Goal: Task Accomplishment & Management: Use online tool/utility

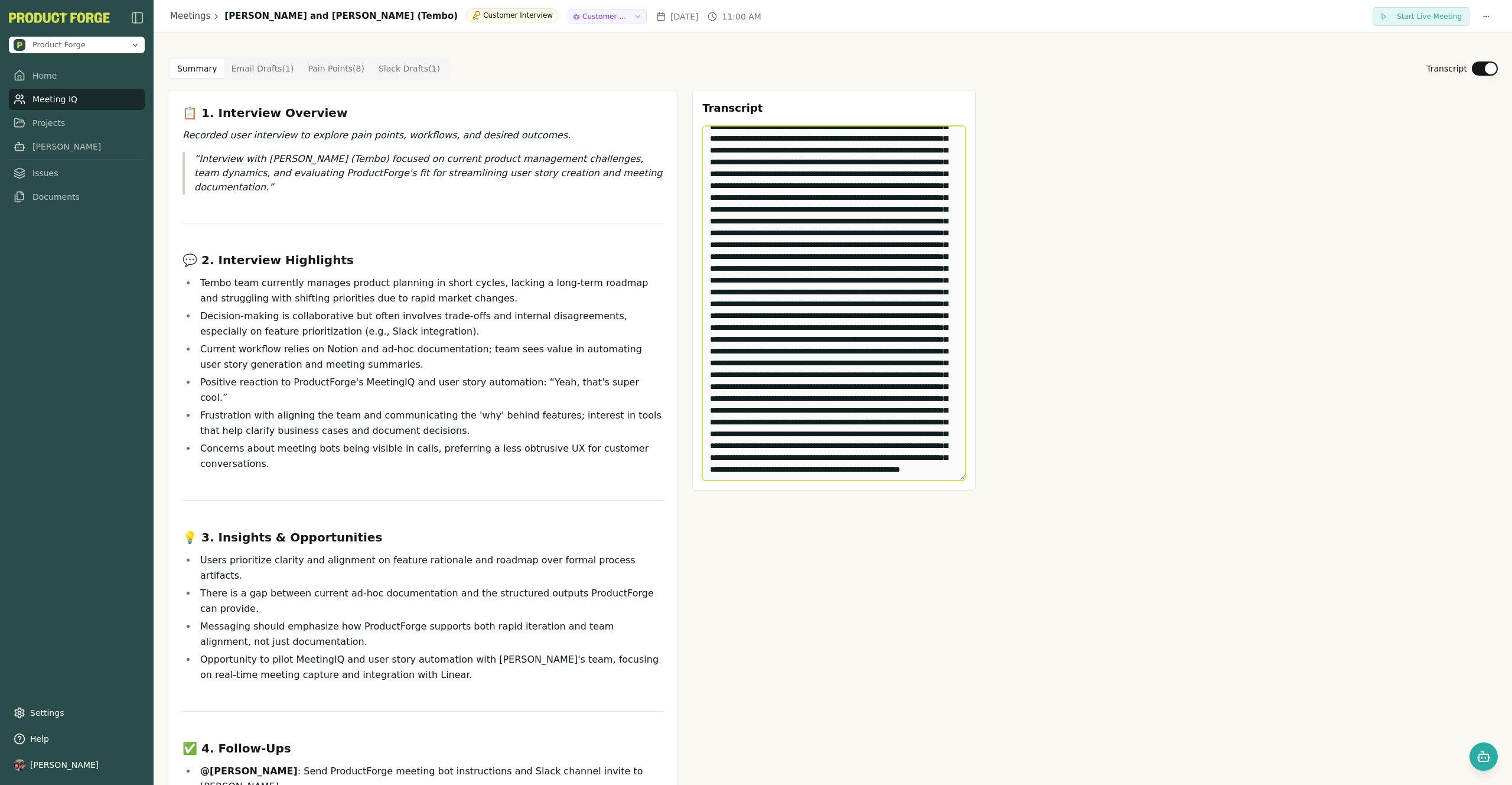
scroll to position [5648, 0]
drag, startPoint x: 705, startPoint y: 137, endPoint x: 941, endPoint y: 747, distance: 654.1
click at [941, 747] on div "Transcript Edit Transcript" at bounding box center [833, 550] width 283 height 922
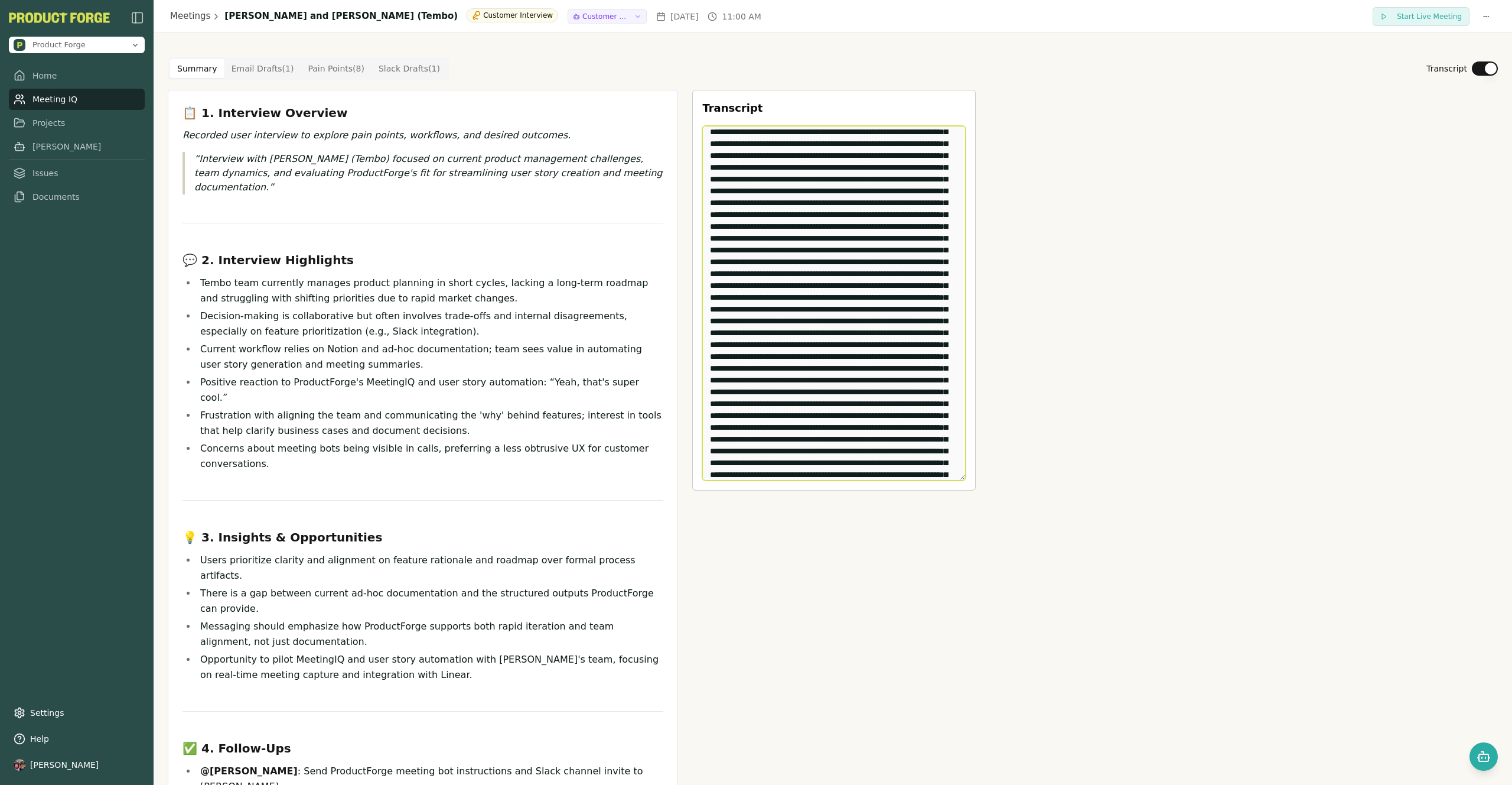
scroll to position [0, 0]
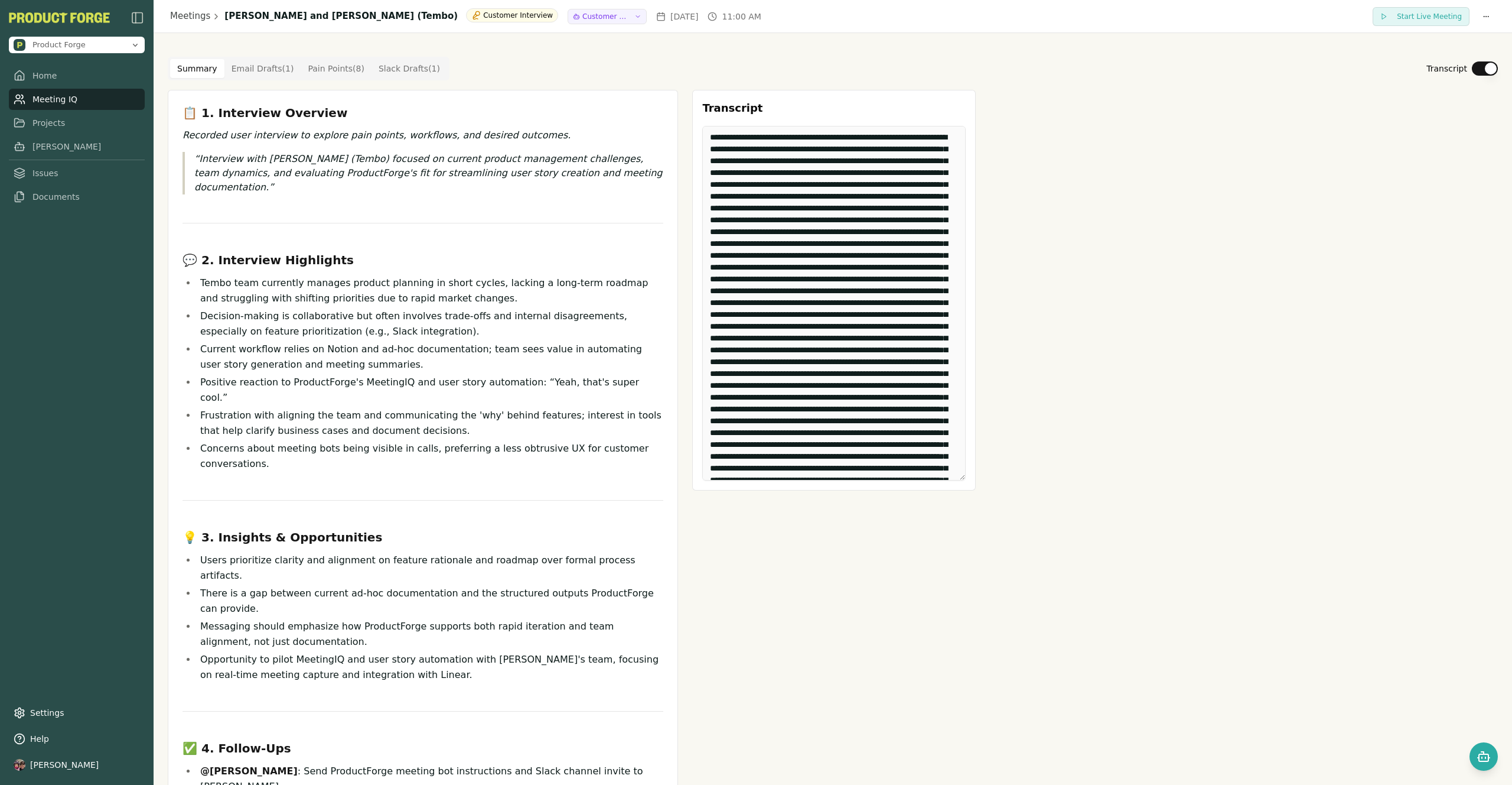
click at [1199, 438] on div "📋 1. Interview Overview Recorded user interview to explore pain points, workflo…" at bounding box center [833, 550] width 1331 height 922
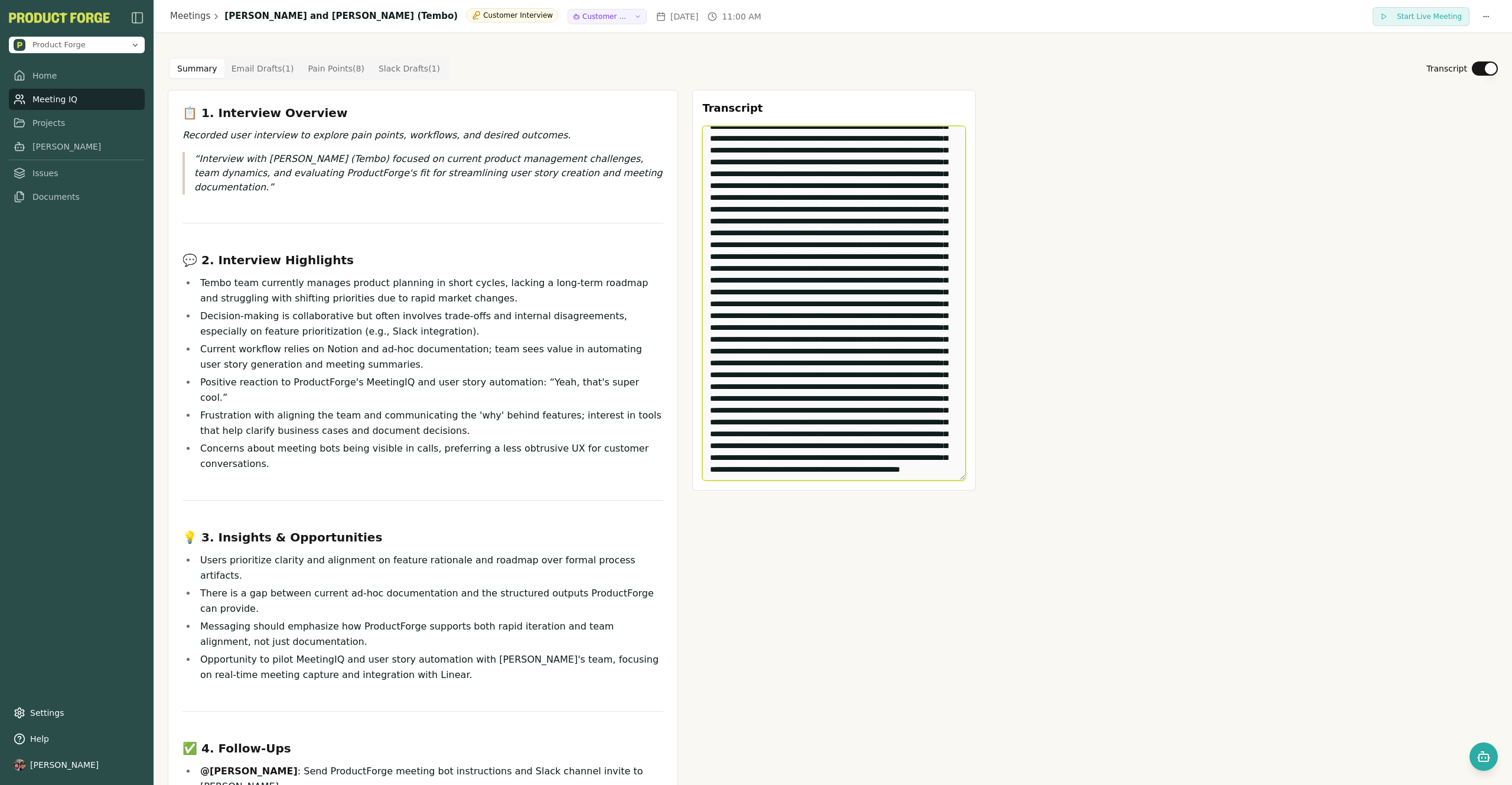
scroll to position [5648, 0]
drag, startPoint x: 707, startPoint y: 137, endPoint x: 977, endPoint y: 577, distance: 516.2
click at [977, 577] on div "📋 1. Interview Overview Recorded user interview to explore pain points, workflo…" at bounding box center [833, 550] width 1331 height 922
click at [749, 73] on div "Summary Email Drafts ( 1 ) Pain Points ( 8 ) Slack Drafts ( 1 ) Transcript" at bounding box center [833, 68] width 1331 height 24
click at [940, 106] on h3 "Transcript" at bounding box center [834, 108] width 264 height 16
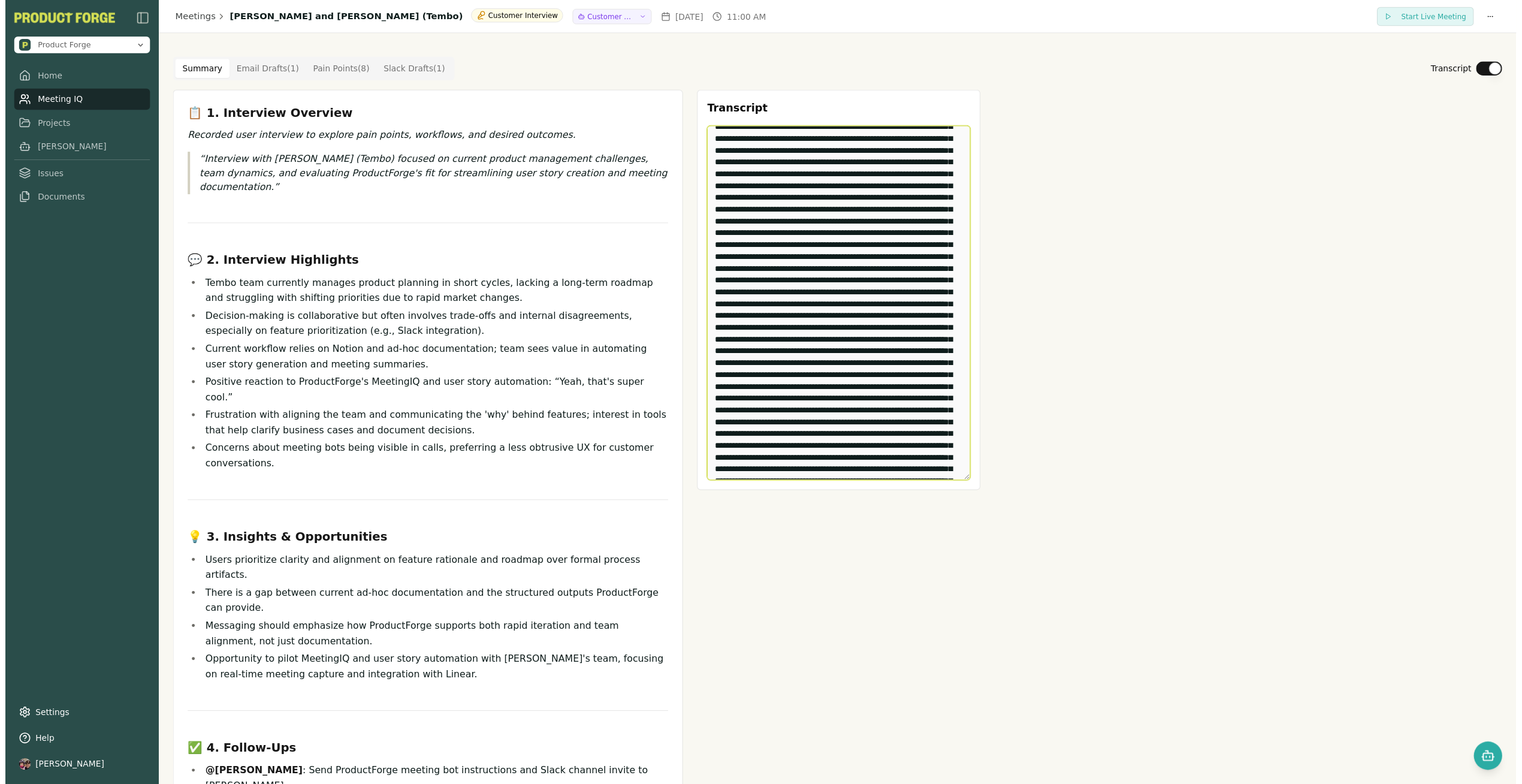
scroll to position [0, 0]
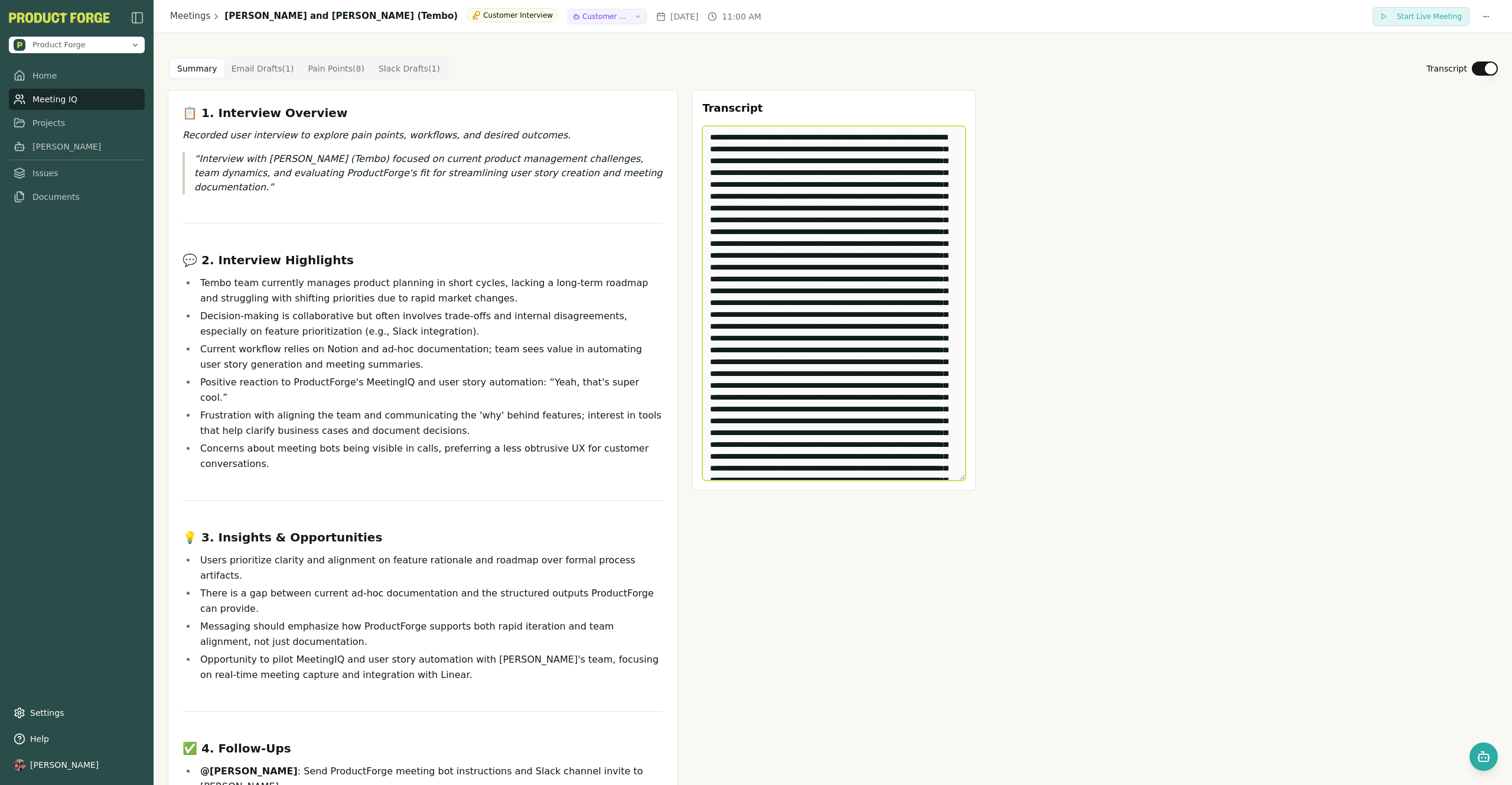
drag, startPoint x: 922, startPoint y: 467, endPoint x: 629, endPoint y: 106, distance: 464.9
click at [629, 106] on div "📋 1. Interview Overview Recorded user interview to explore pain points, workflo…" at bounding box center [833, 550] width 1331 height 922
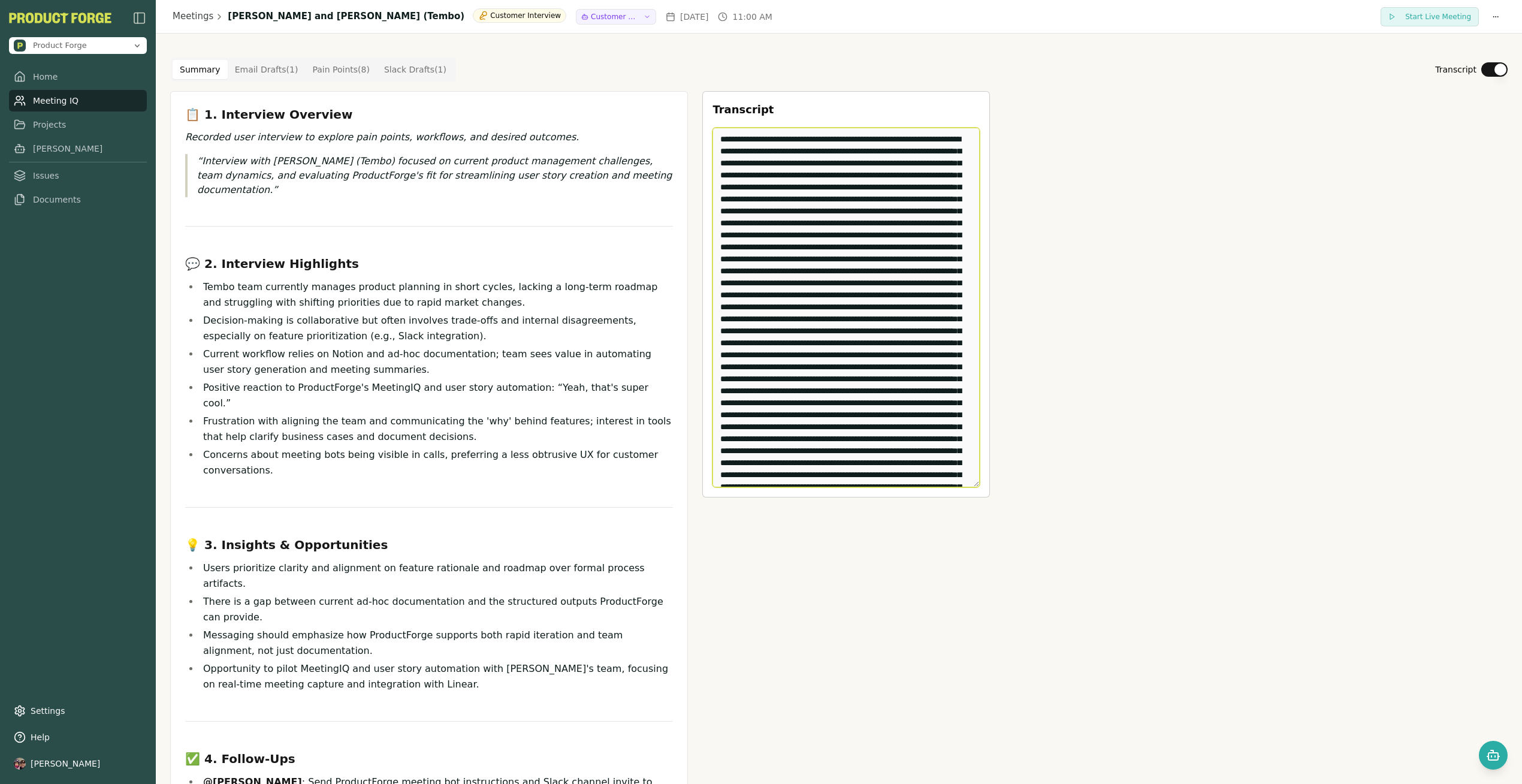
click at [720, 138] on textarea "Edit Transcript" at bounding box center [847, 307] width 267 height 359
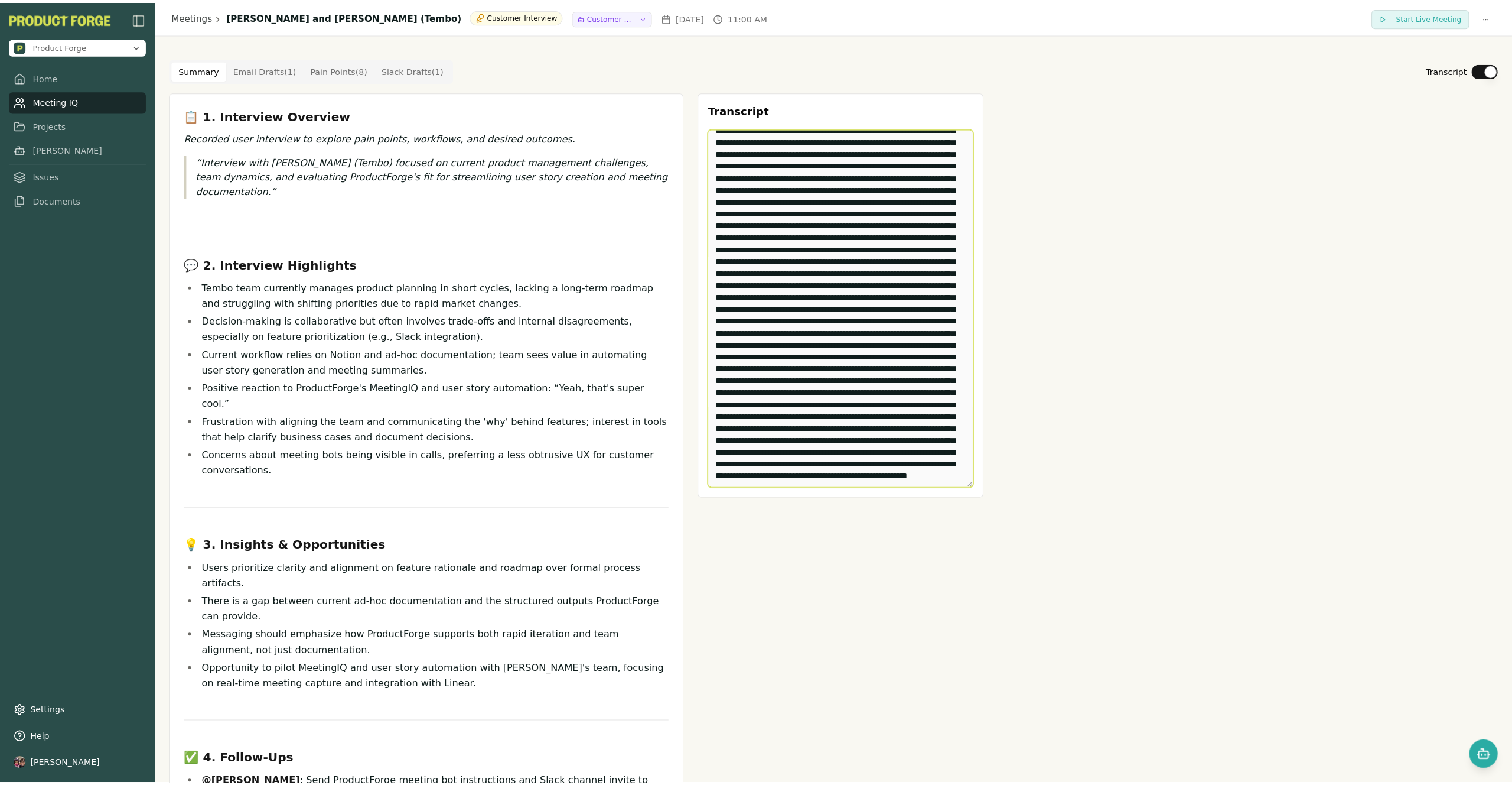
scroll to position [5648, 0]
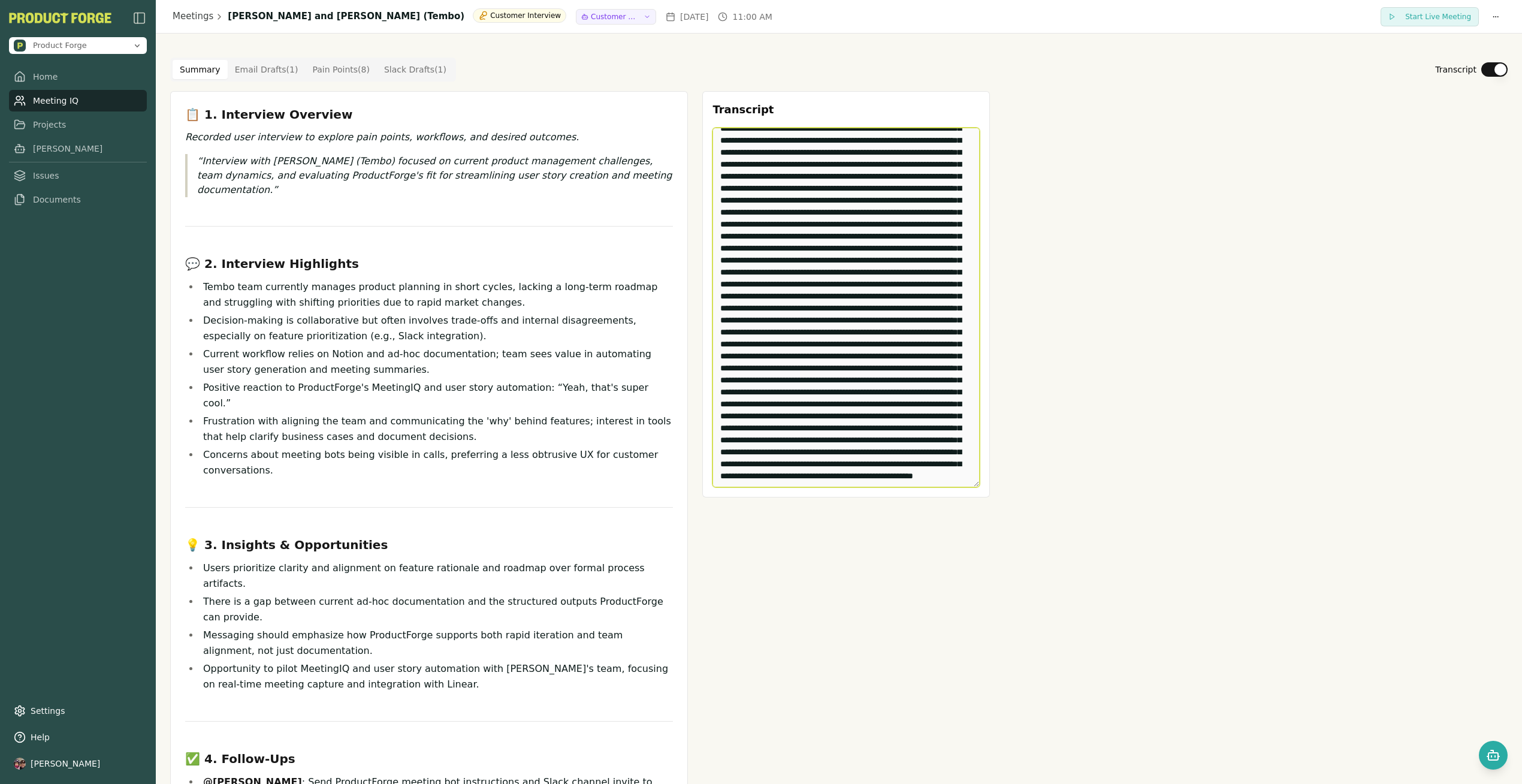
drag, startPoint x: 717, startPoint y: 138, endPoint x: 930, endPoint y: 691, distance: 592.6
click at [930, 691] on div "Transcript Edit Transcript" at bounding box center [846, 558] width 287 height 935
